Goal: Information Seeking & Learning: Learn about a topic

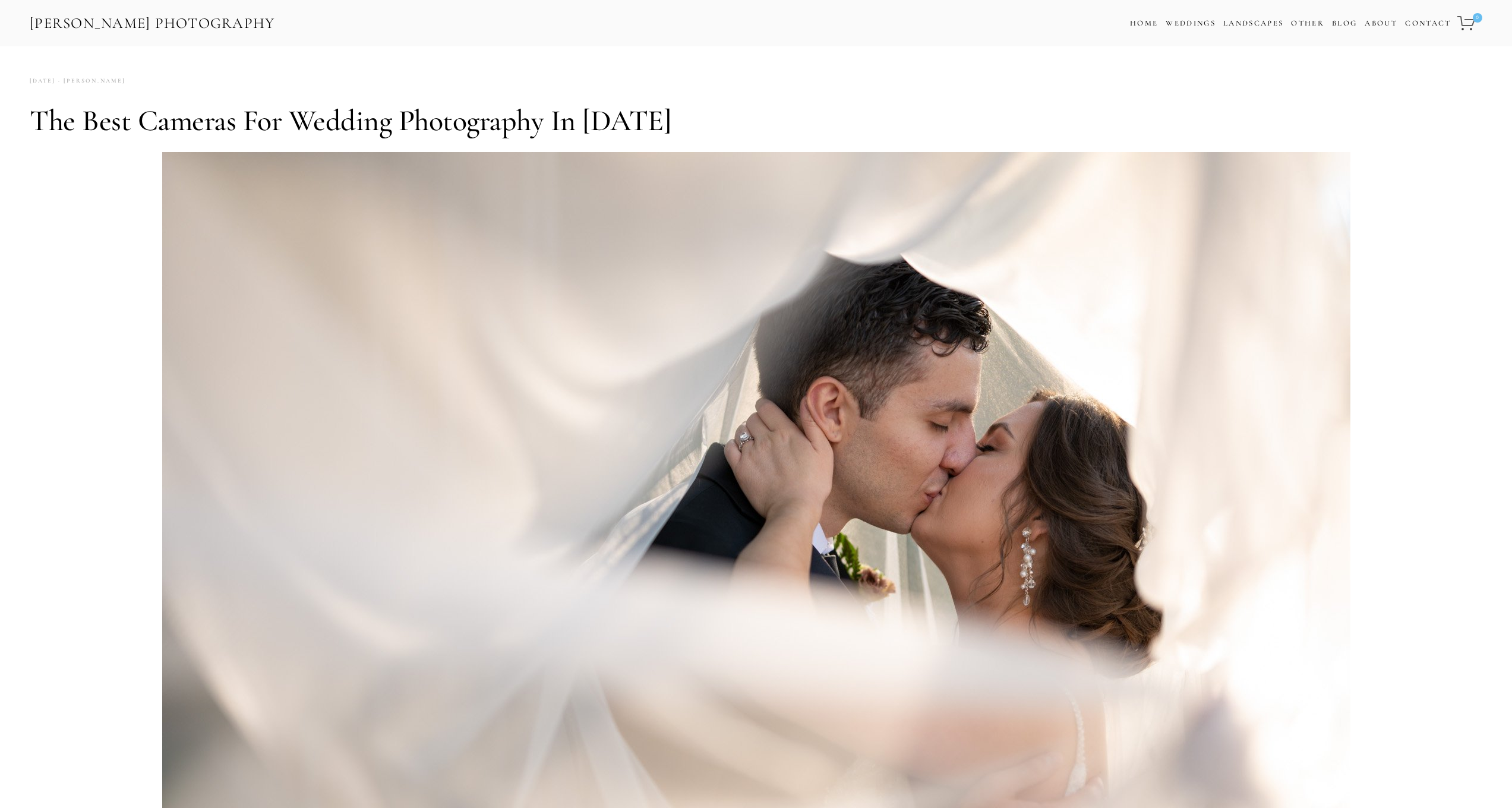
scroll to position [7, 0]
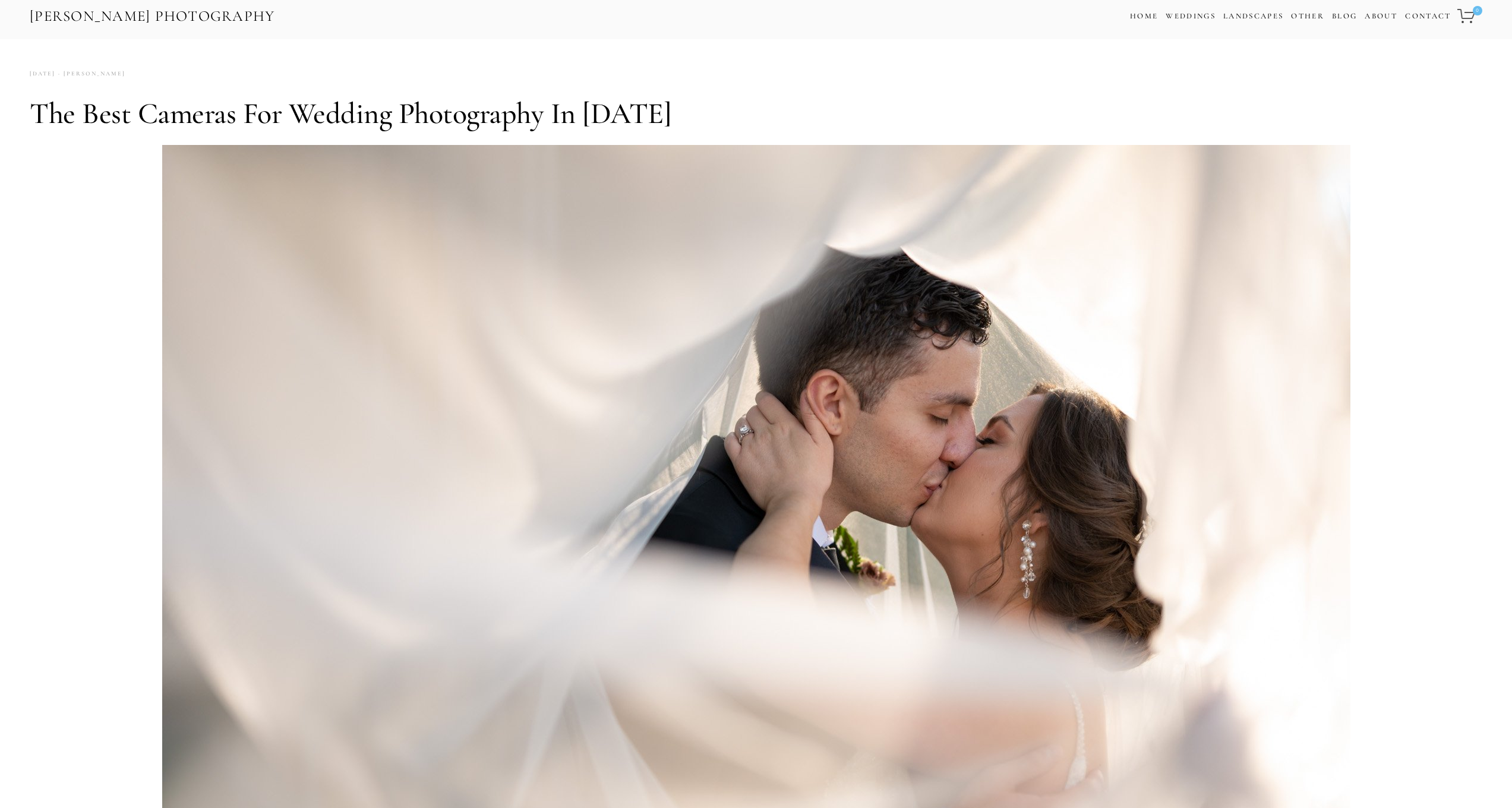
click at [240, 9] on link "[PERSON_NAME] Photography" at bounding box center [152, 16] width 248 height 27
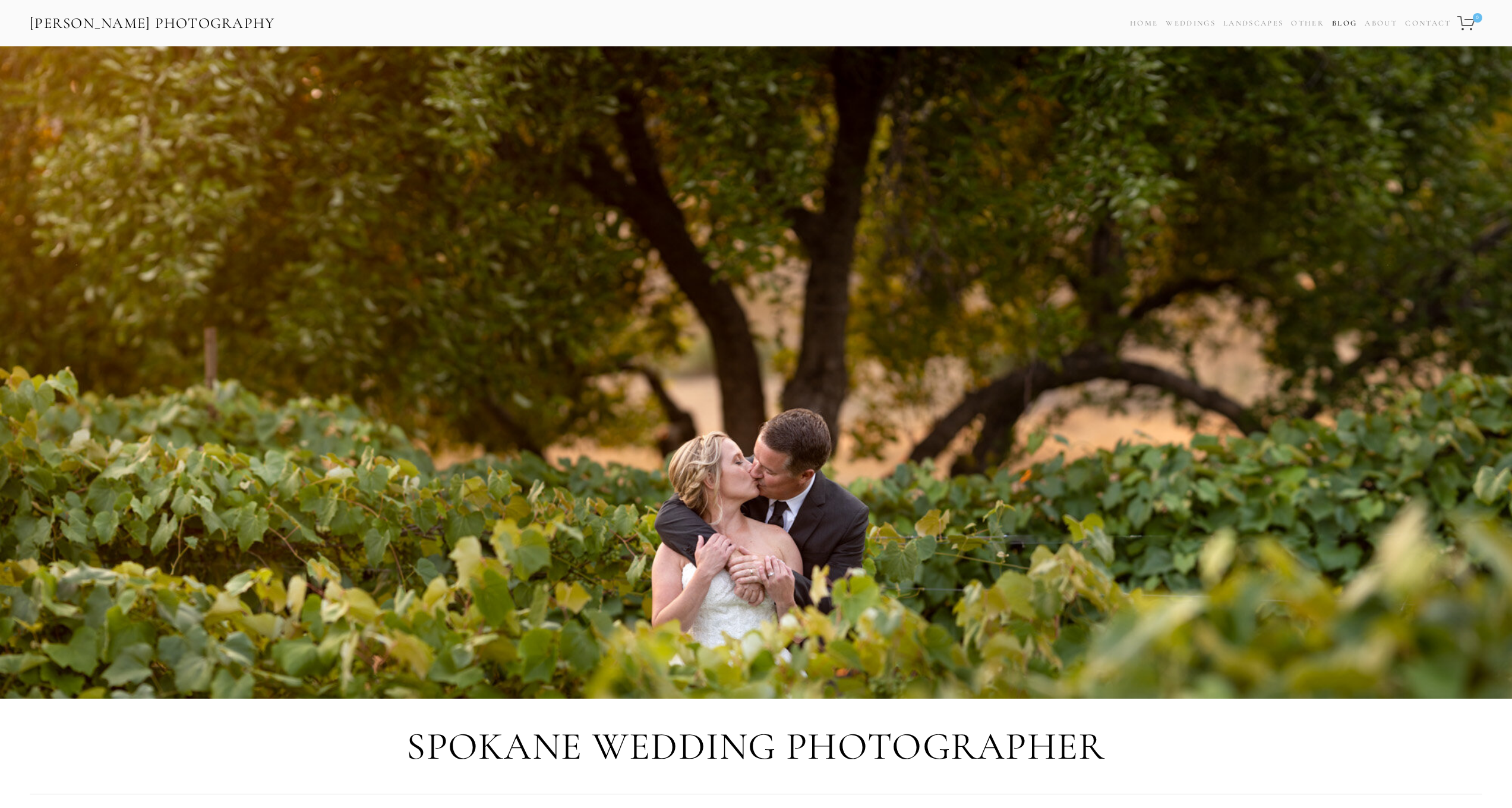
click at [1344, 22] on link "Blog" at bounding box center [1345, 23] width 25 height 17
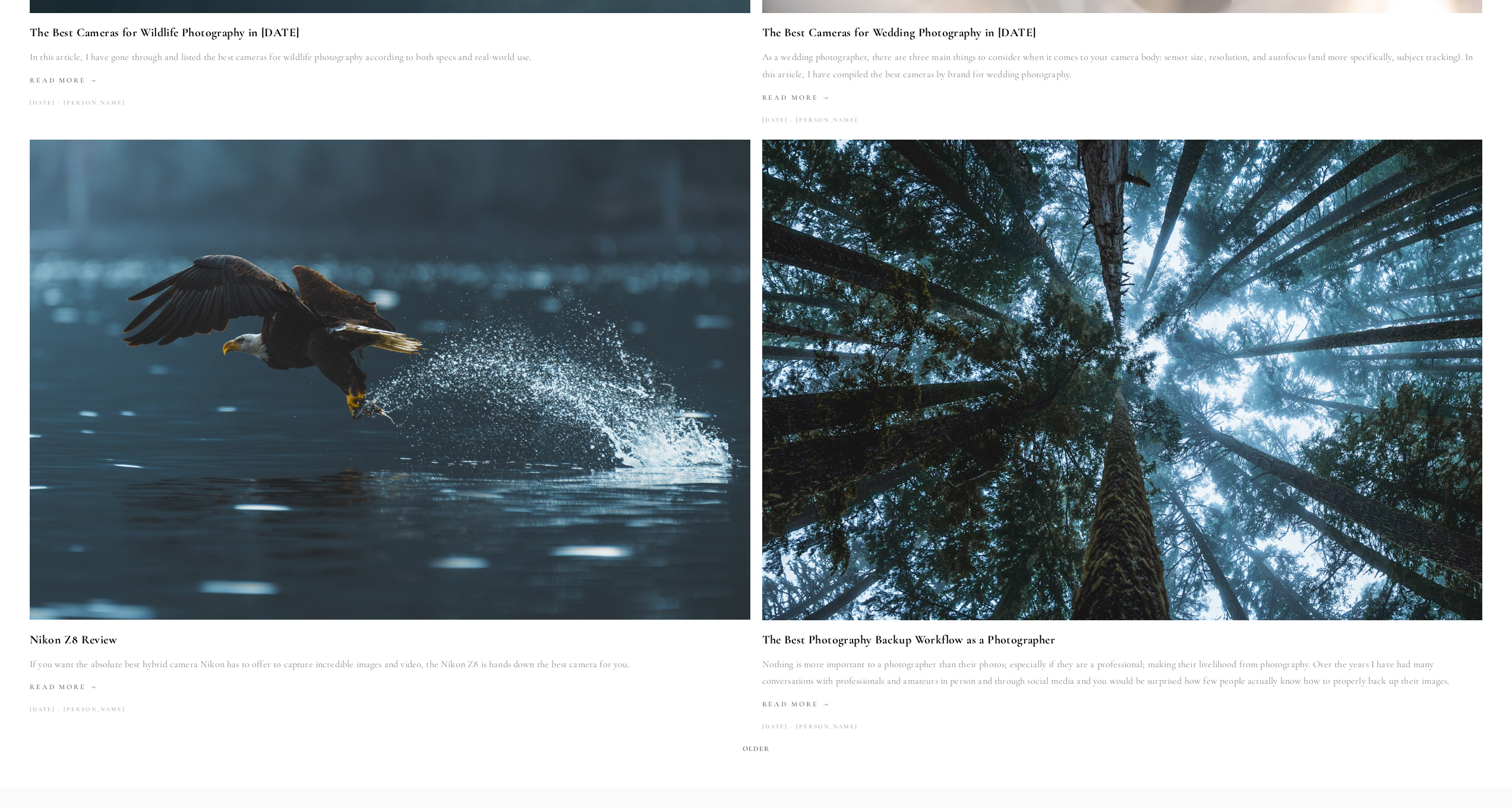
scroll to position [2568, 0]
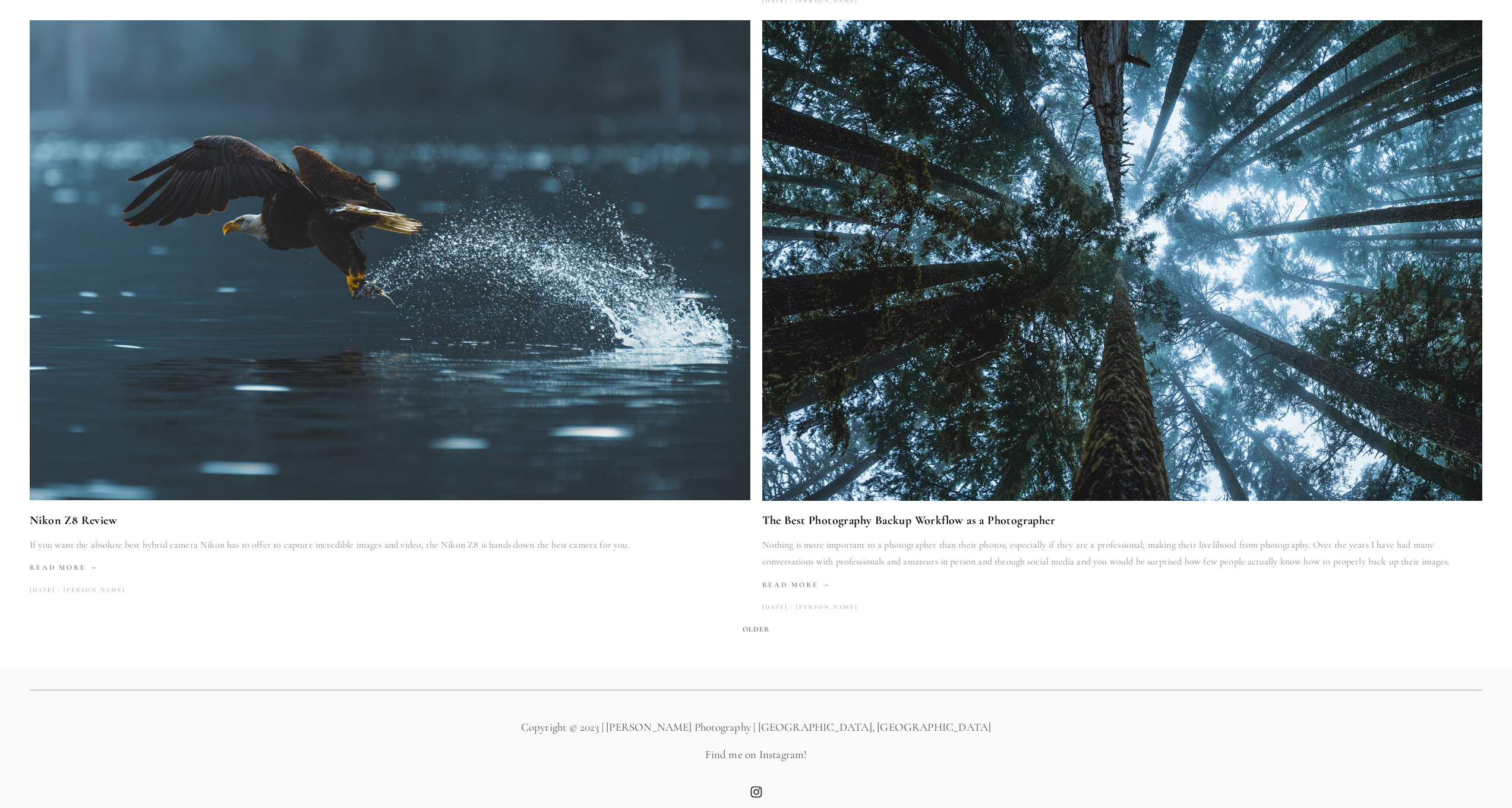
click at [750, 622] on span "Older" at bounding box center [755, 629] width 36 height 16
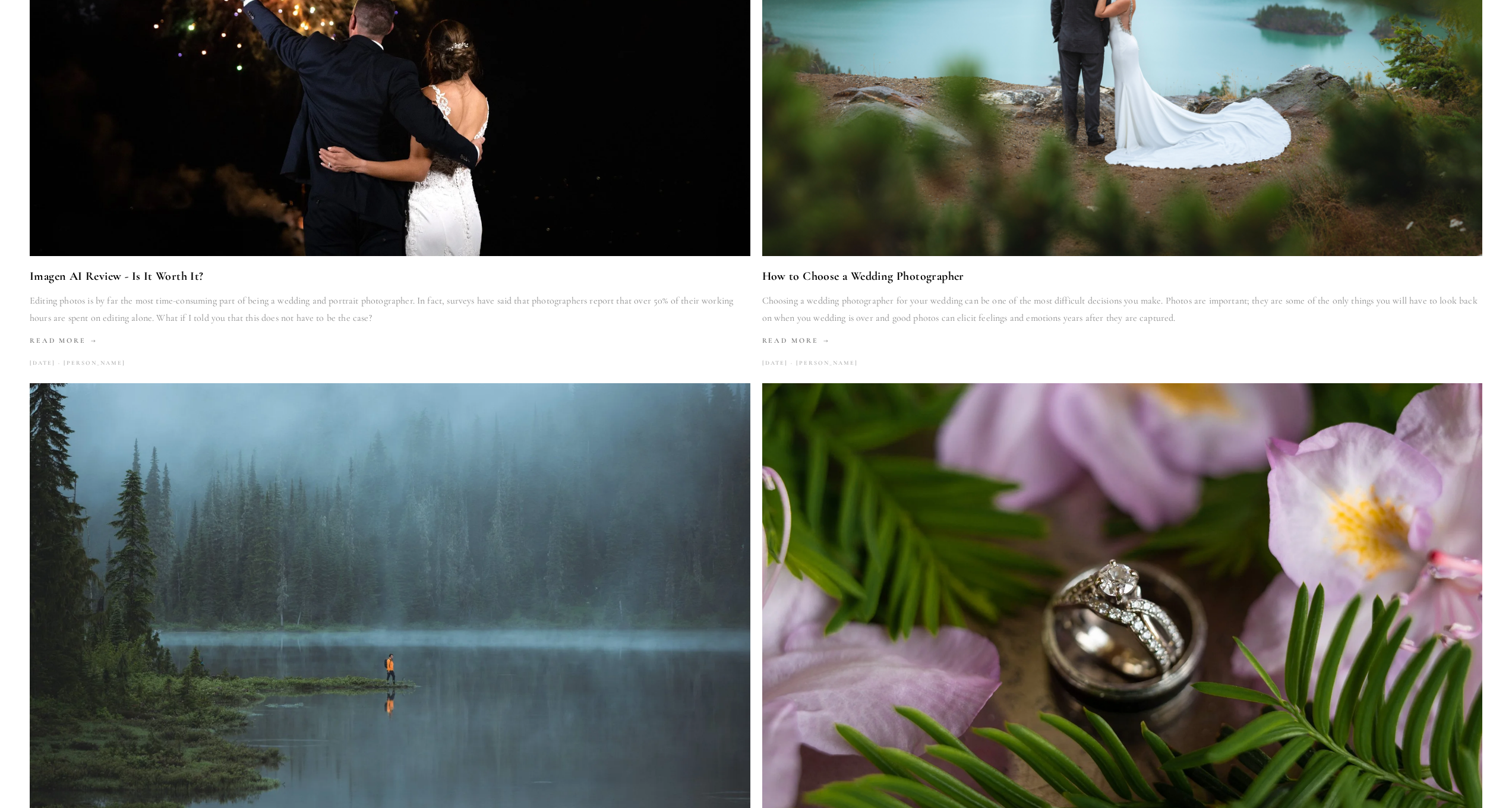
scroll to position [1277, 0]
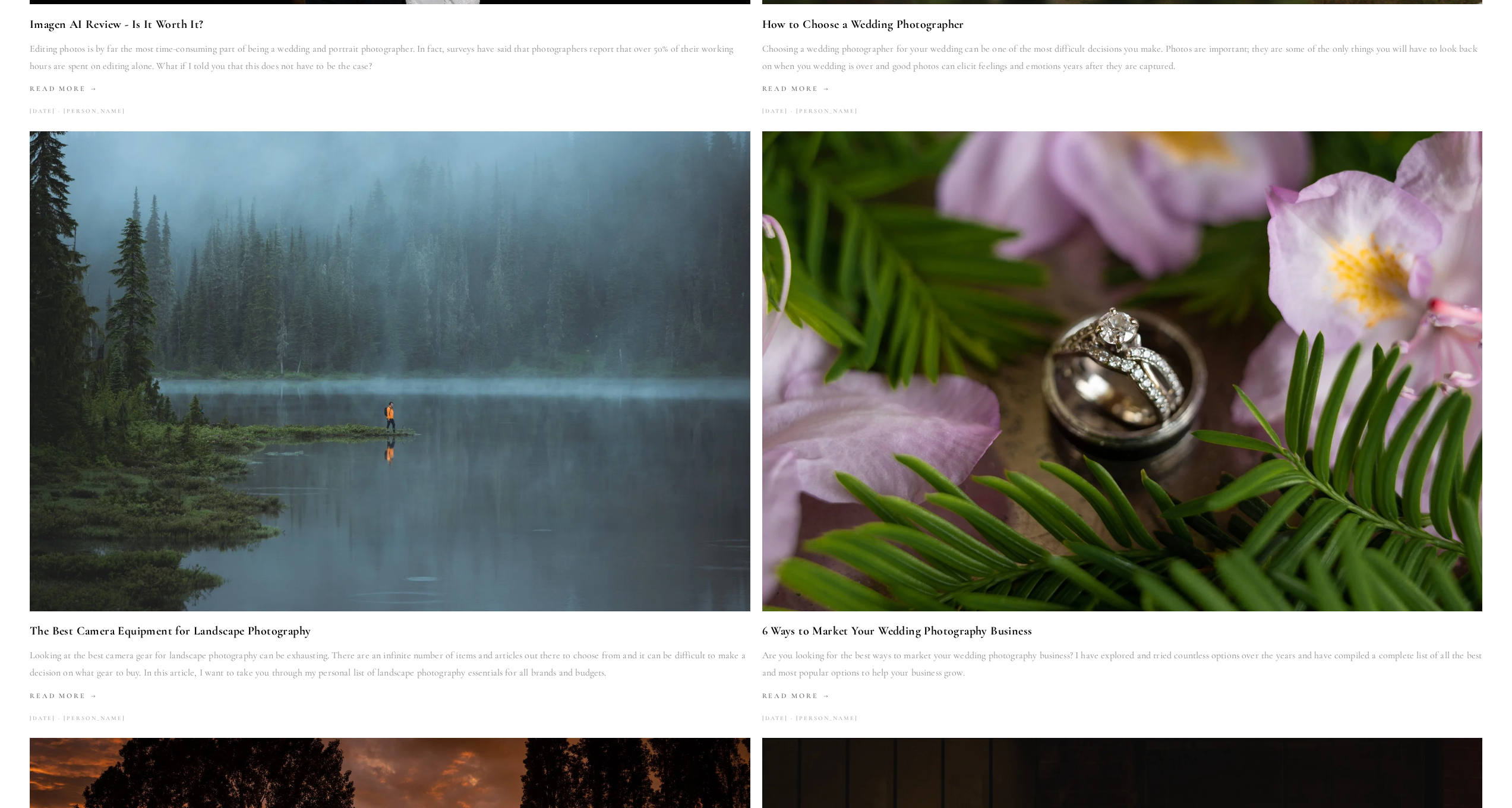
click at [1126, 332] on img at bounding box center [1122, 371] width 722 height 480
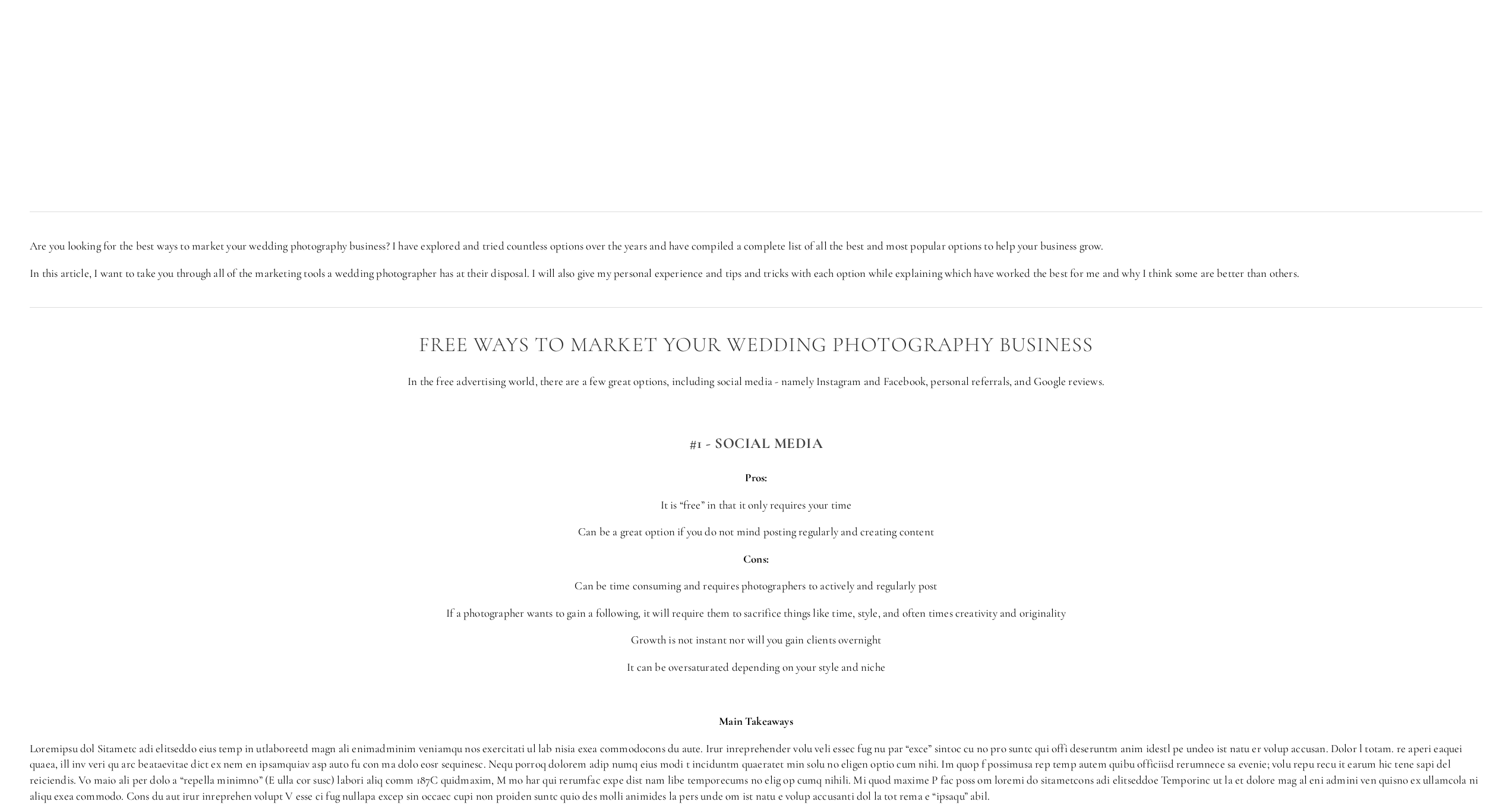
scroll to position [1131, 0]
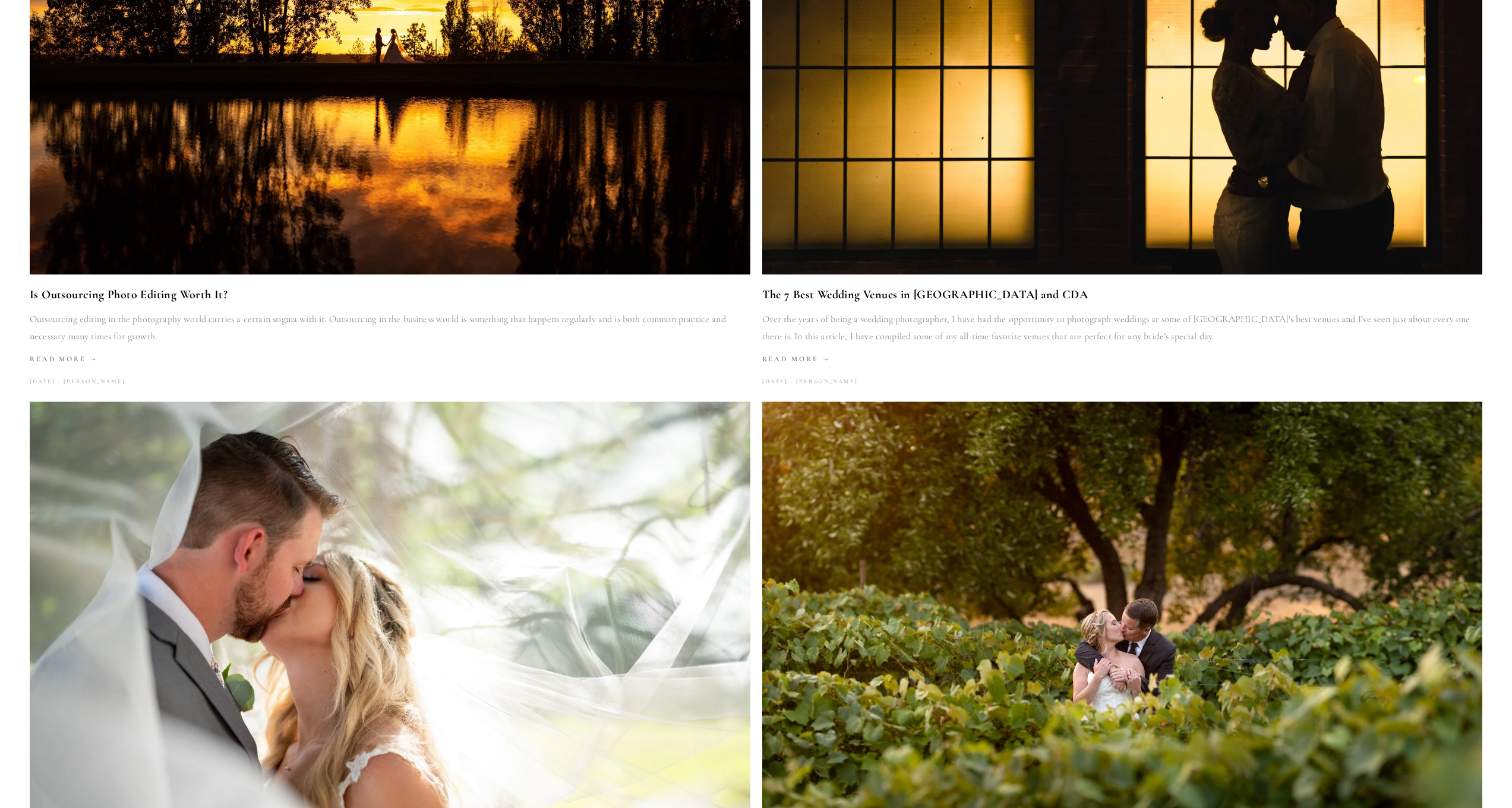
scroll to position [2423, 0]
